Goal: Task Accomplishment & Management: Manage account settings

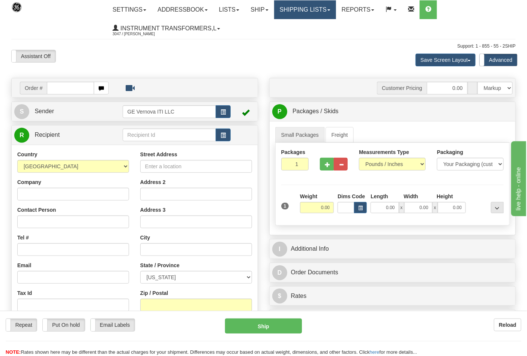
click at [335, 9] on link "Shipping lists" at bounding box center [305, 9] width 62 height 19
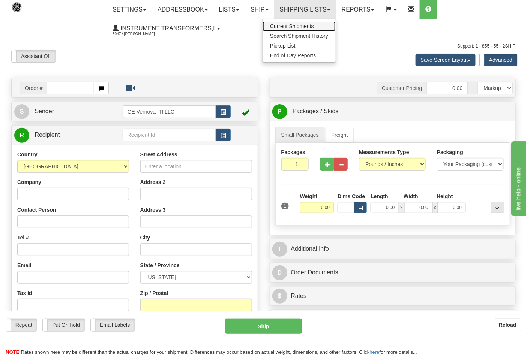
click at [314, 25] on span "Current Shipments" at bounding box center [292, 26] width 44 height 6
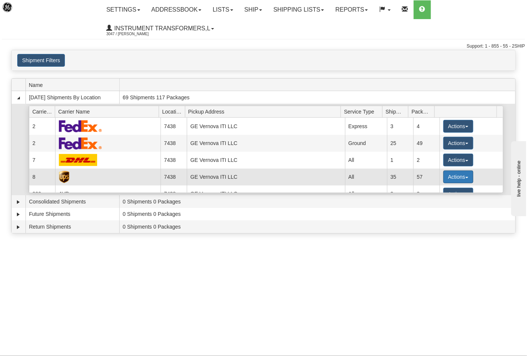
click at [466, 177] on button "Actions" at bounding box center [458, 177] width 30 height 13
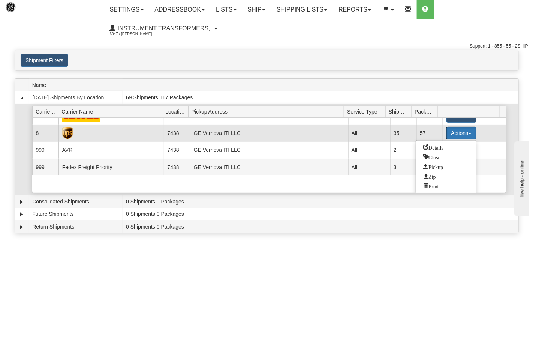
scroll to position [45, 0]
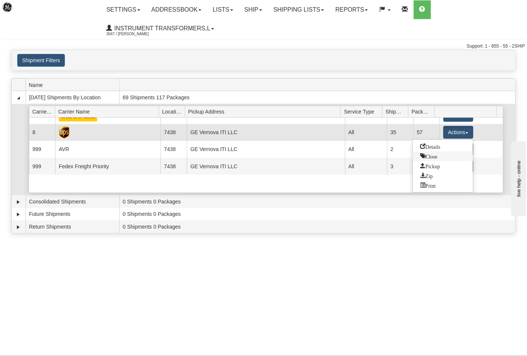
click at [437, 160] on link "Close" at bounding box center [443, 156] width 60 height 10
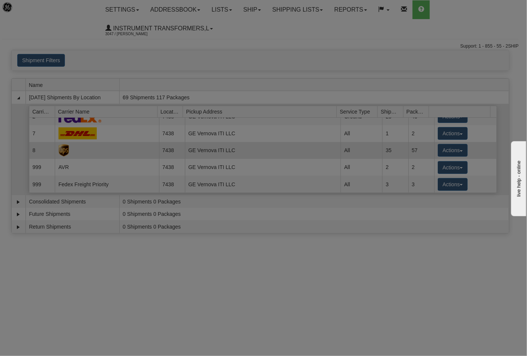
scroll to position [27, 0]
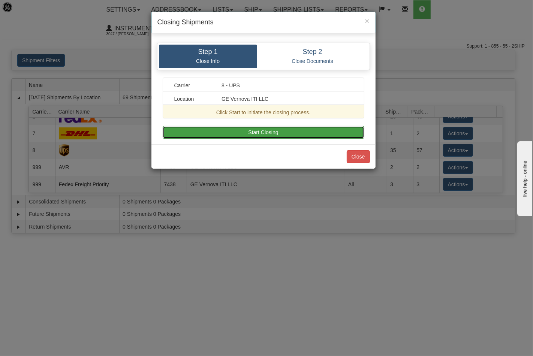
click at [271, 133] on button "Start Closing" at bounding box center [264, 132] width 202 height 13
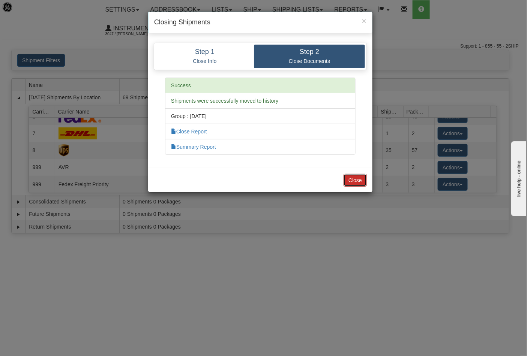
click at [362, 178] on button "Close" at bounding box center [354, 180] width 23 height 13
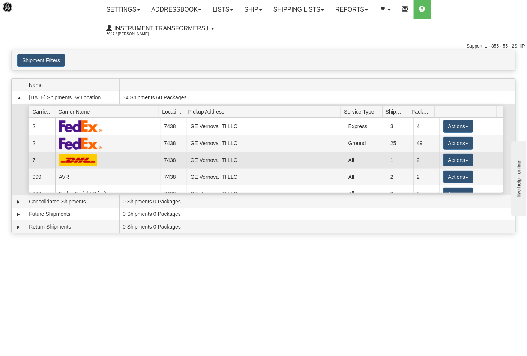
scroll to position [10, 0]
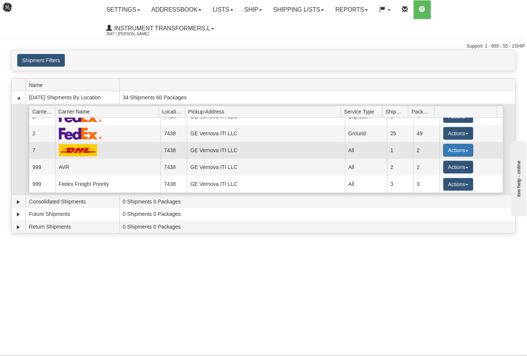
click at [465, 150] on span "button" at bounding box center [466, 150] width 3 height 1
click at [435, 174] on span "Close" at bounding box center [428, 173] width 17 height 5
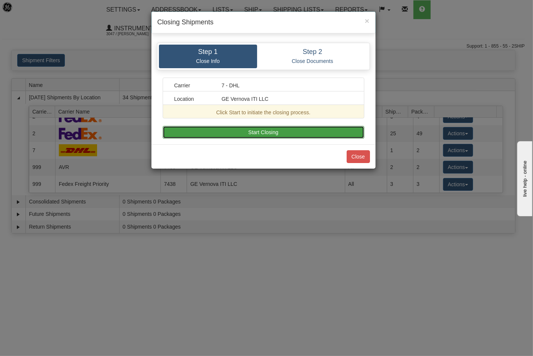
click at [273, 129] on button "Start Closing" at bounding box center [264, 132] width 202 height 13
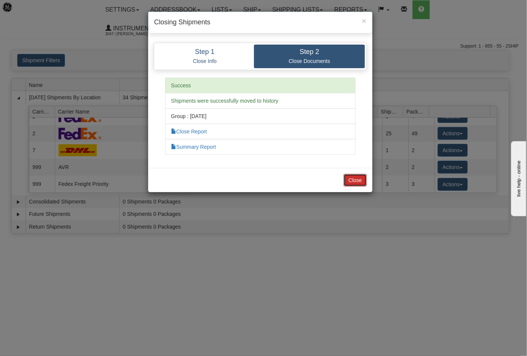
click at [350, 180] on button "Close" at bounding box center [354, 180] width 23 height 13
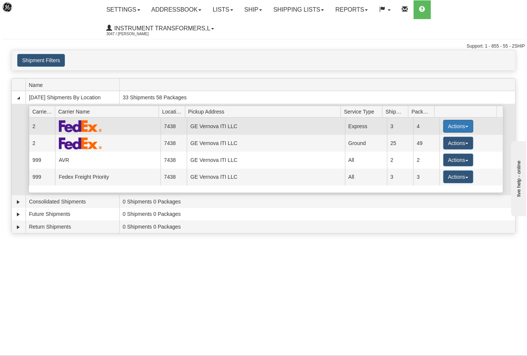
click at [465, 126] on button "Actions" at bounding box center [458, 126] width 30 height 13
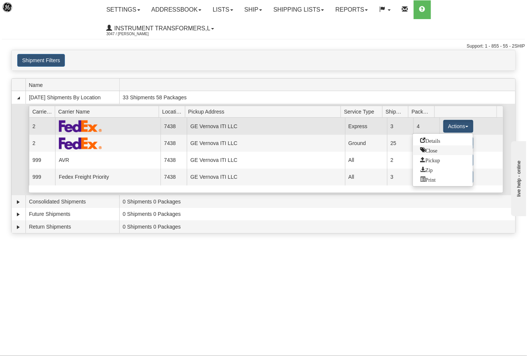
click at [447, 151] on link "Close" at bounding box center [443, 150] width 60 height 10
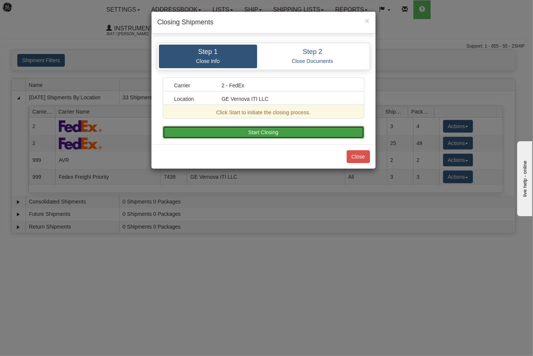
click at [302, 129] on button "Start Closing" at bounding box center [264, 132] width 202 height 13
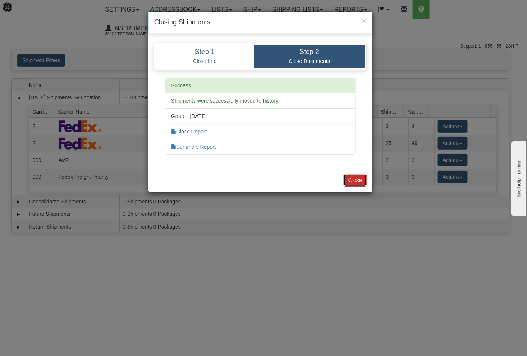
click at [354, 178] on button "Close" at bounding box center [354, 180] width 23 height 13
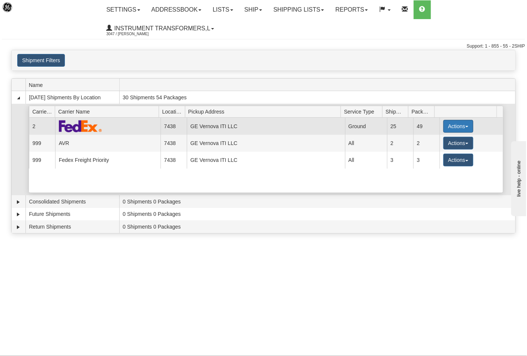
click at [464, 129] on button "Actions" at bounding box center [458, 126] width 30 height 13
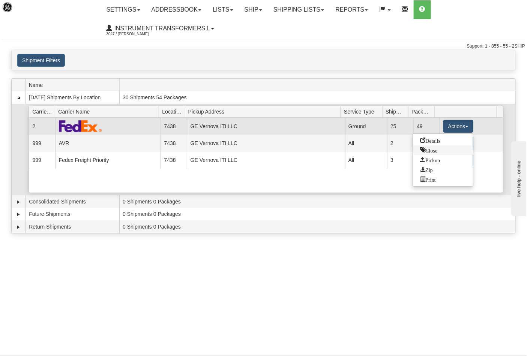
click at [431, 152] on span "Close" at bounding box center [428, 149] width 17 height 5
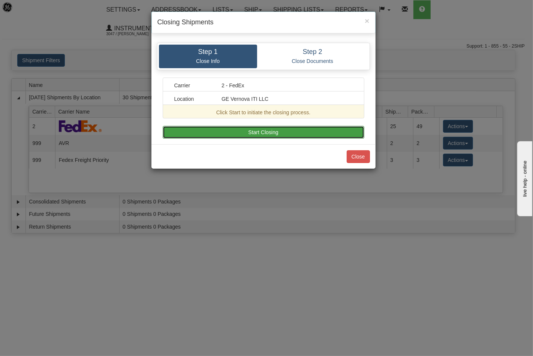
click at [321, 129] on button "Start Closing" at bounding box center [264, 132] width 202 height 13
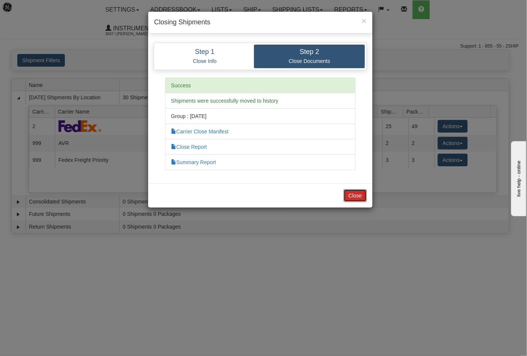
click at [358, 195] on button "Close" at bounding box center [354, 195] width 23 height 13
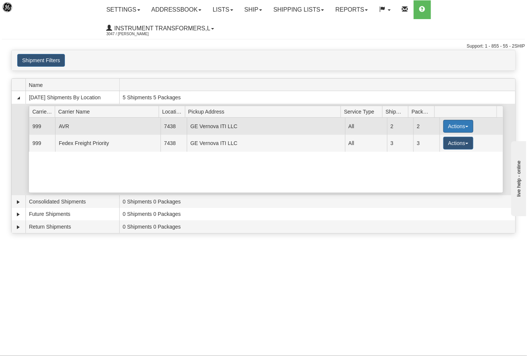
click at [462, 125] on button "Actions" at bounding box center [458, 126] width 30 height 13
click at [432, 151] on span "Close" at bounding box center [428, 149] width 17 height 5
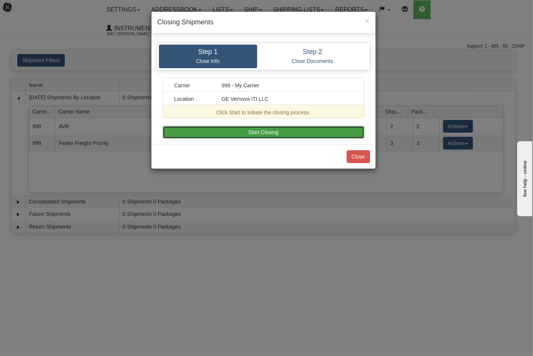
click at [321, 130] on button "Start Closing" at bounding box center [264, 132] width 202 height 13
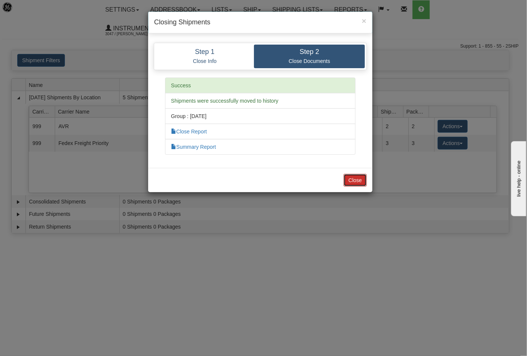
click at [358, 176] on button "Close" at bounding box center [354, 180] width 23 height 13
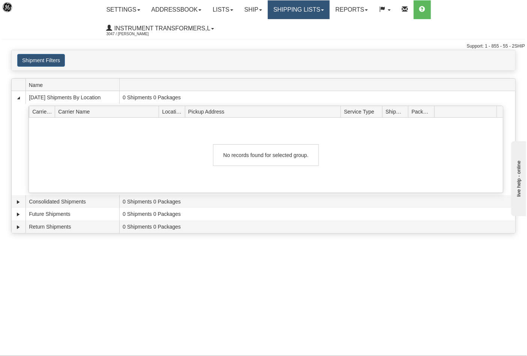
drag, startPoint x: 329, startPoint y: 8, endPoint x: 325, endPoint y: 15, distance: 8.4
click at [329, 8] on link "Shipping lists" at bounding box center [299, 9] width 62 height 19
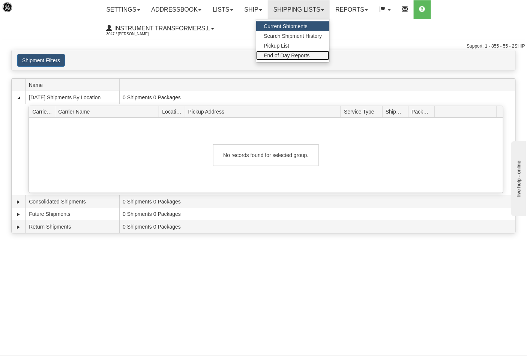
click at [304, 53] on span "End of Day Reports" at bounding box center [286, 55] width 46 height 6
